Goal: Find specific page/section: Find specific page/section

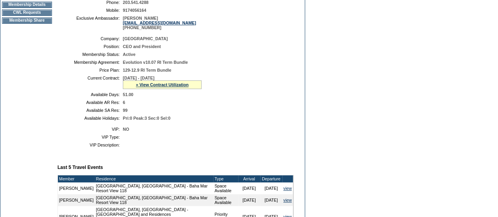
scroll to position [150, 0]
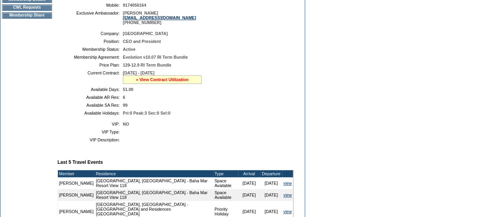
click at [180, 82] on link "» View Contract Utilization" at bounding box center [162, 79] width 53 height 5
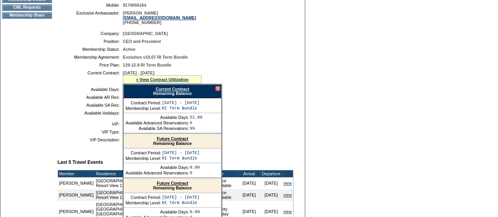
click at [218, 91] on div at bounding box center [217, 88] width 5 height 5
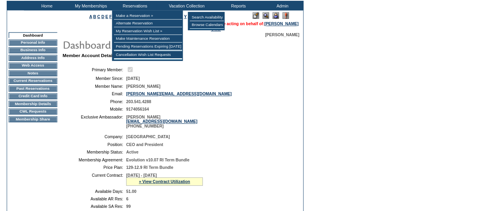
scroll to position [0, 0]
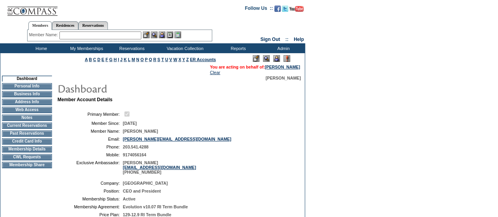
click at [113, 37] on input "text" at bounding box center [100, 36] width 82 height 8
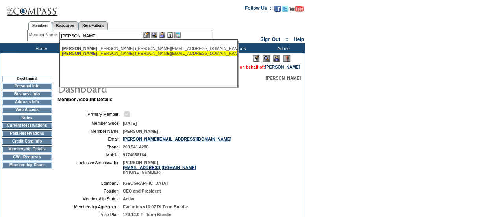
click at [110, 53] on div "Sutton , Mark (mark@alatair.com)" at bounding box center [148, 53] width 173 height 5
type input "Sutton, Mark (mark@alatair.com)"
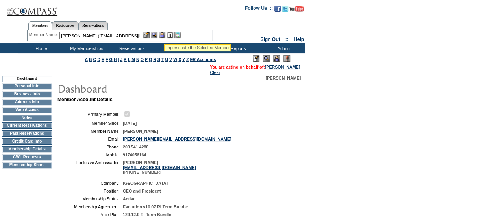
click at [164, 35] on img at bounding box center [162, 35] width 7 height 7
click at [156, 36] on img at bounding box center [154, 35] width 7 height 7
